Goal: Find specific page/section

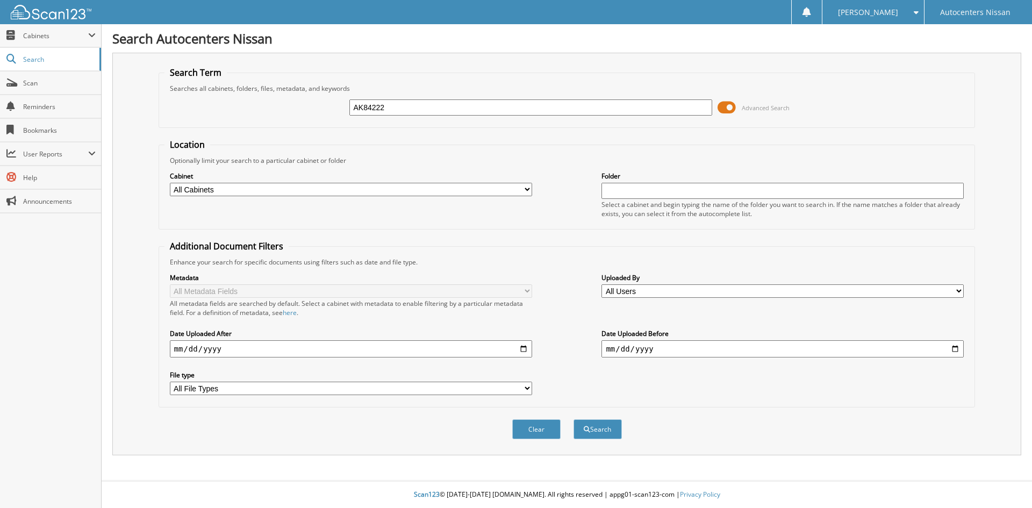
type input "AK84222"
click at [574, 419] on button "Search" at bounding box center [598, 429] width 48 height 20
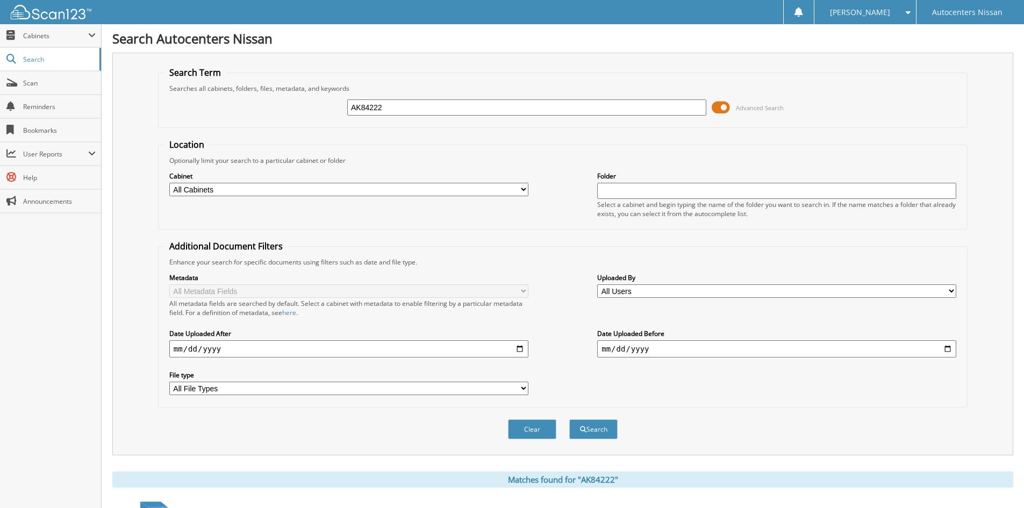
click at [520, 347] on input "date" at bounding box center [348, 348] width 359 height 17
type input "2025-07-01"
click at [947, 352] on input "date" at bounding box center [776, 348] width 359 height 17
type input "2025-09-10"
click at [599, 432] on button "Search" at bounding box center [593, 429] width 48 height 20
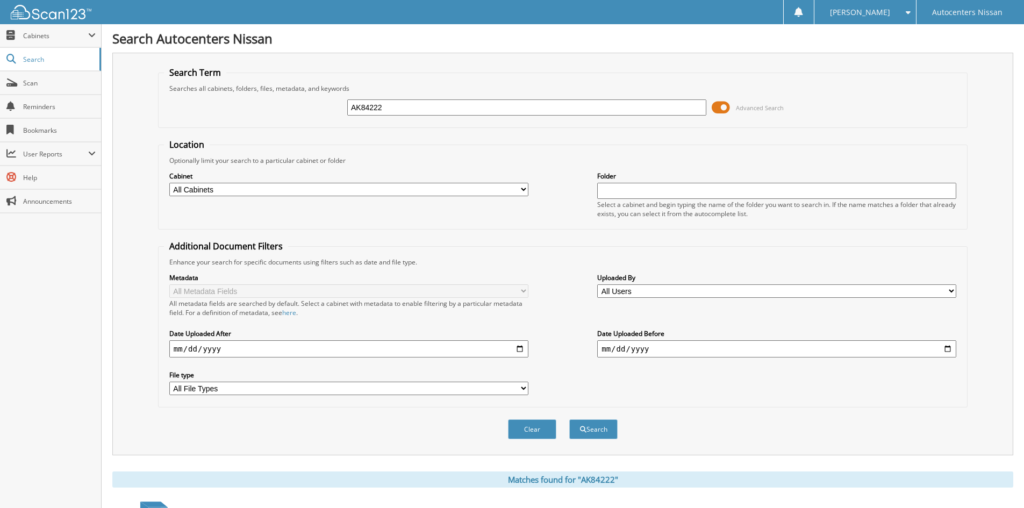
click at [725, 110] on span at bounding box center [721, 107] width 18 height 16
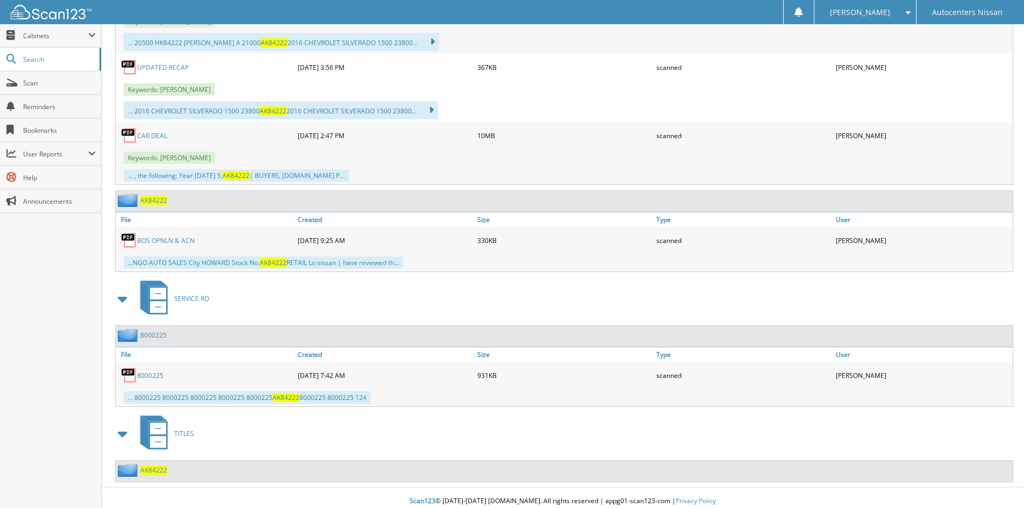
scroll to position [324, 0]
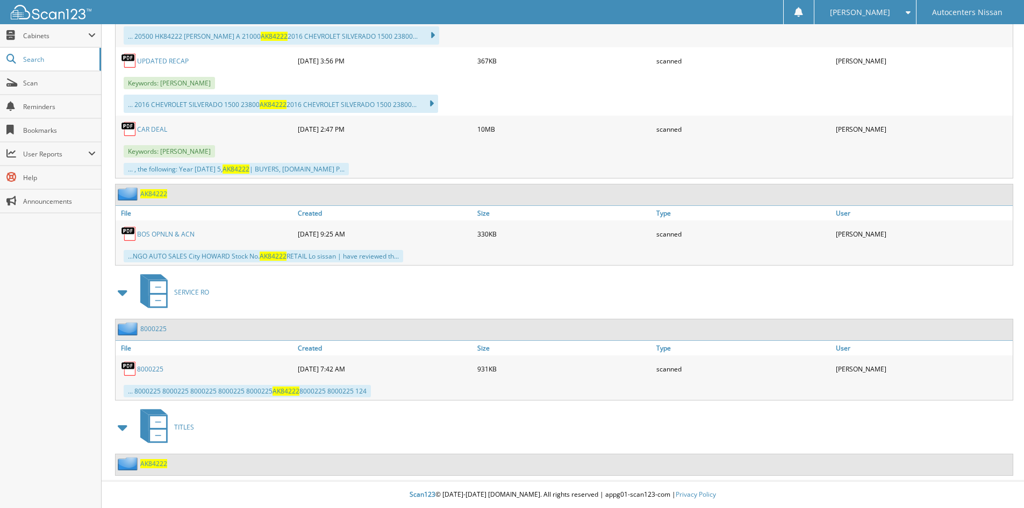
click at [152, 461] on span "AK84222" at bounding box center [153, 463] width 27 height 9
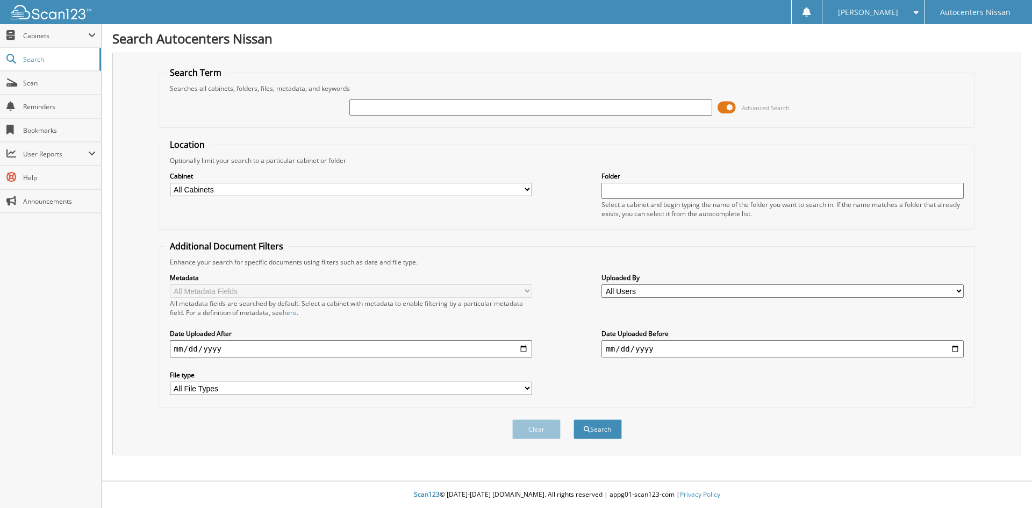
type input "A"
type input "RK84981"
click at [574, 419] on button "Search" at bounding box center [598, 429] width 48 height 20
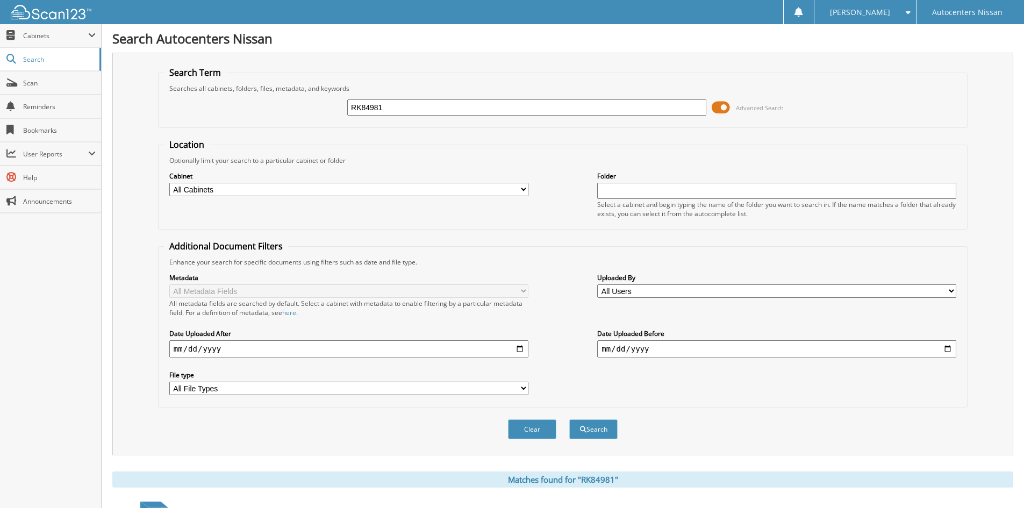
click at [725, 108] on span at bounding box center [721, 107] width 18 height 16
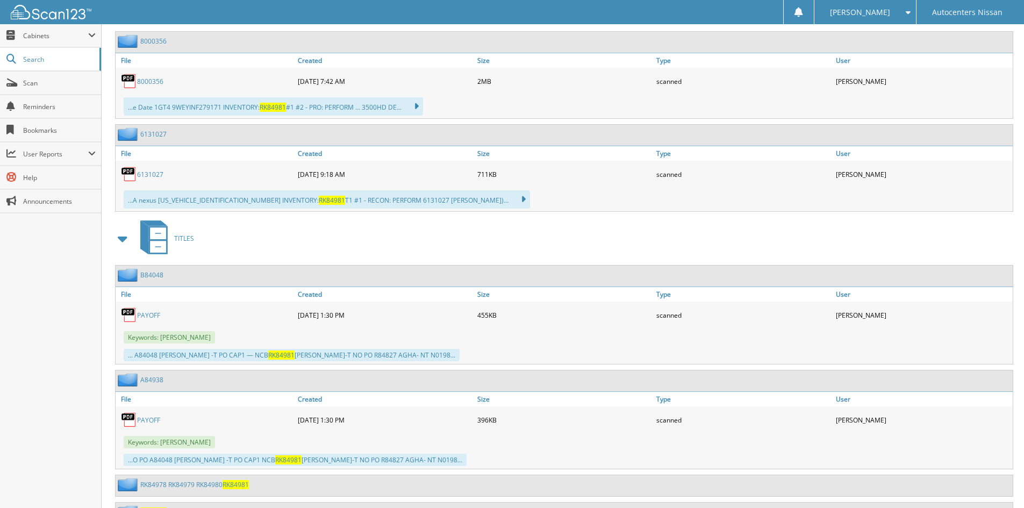
scroll to position [425, 0]
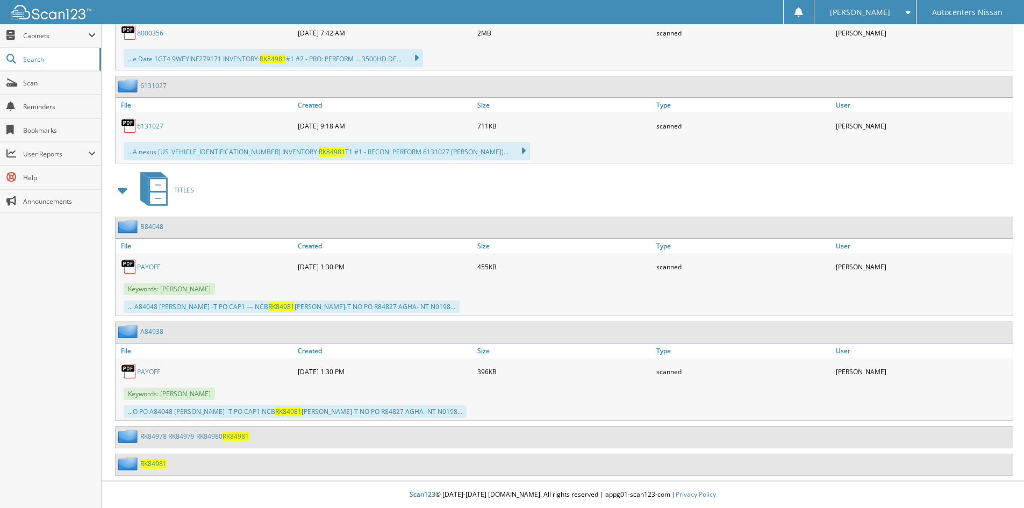
click at [159, 463] on span "RK84981" at bounding box center [153, 463] width 26 height 9
